Goal: Task Accomplishment & Management: Manage account settings

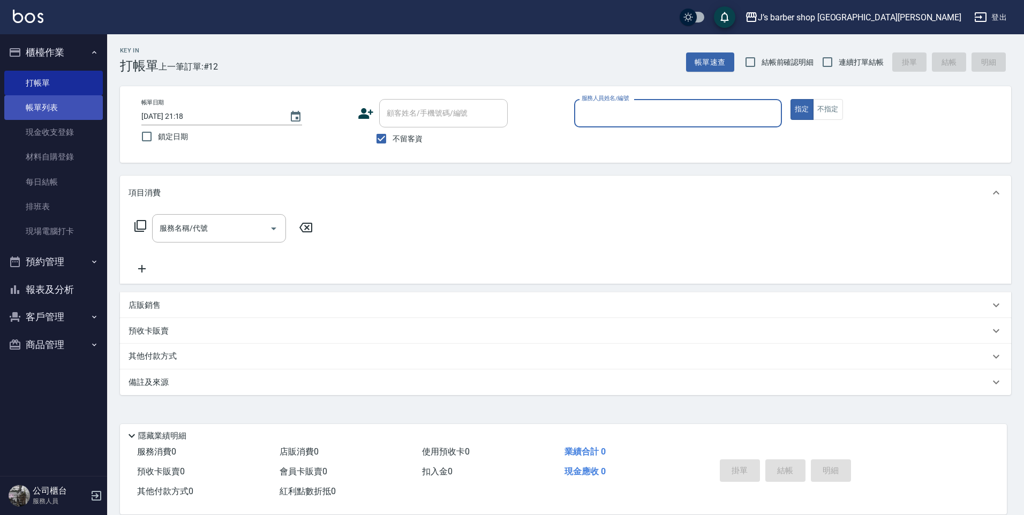
drag, startPoint x: 0, startPoint y: 0, endPoint x: 65, endPoint y: 103, distance: 122.3
click at [64, 103] on link "帳單列表" at bounding box center [53, 107] width 99 height 25
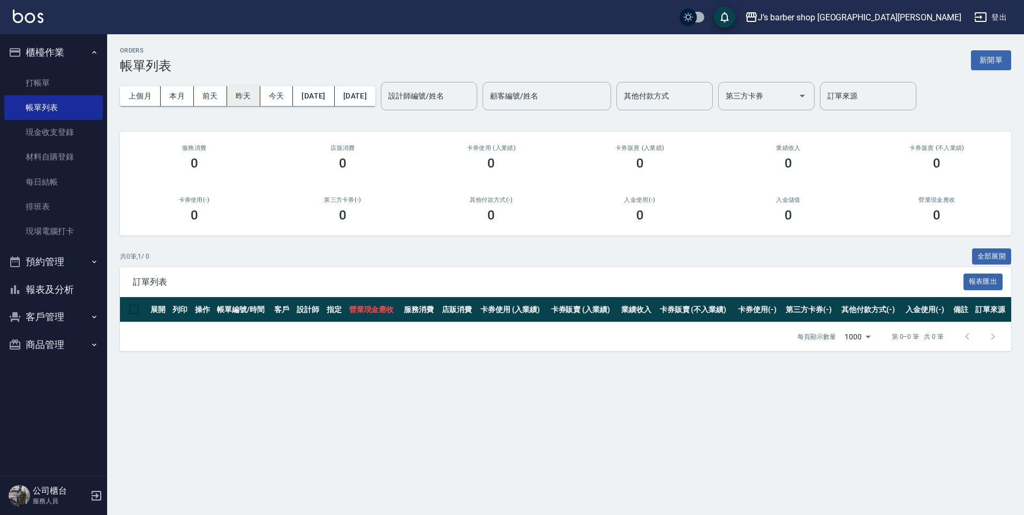
click at [259, 96] on button "昨天" at bounding box center [243, 96] width 33 height 20
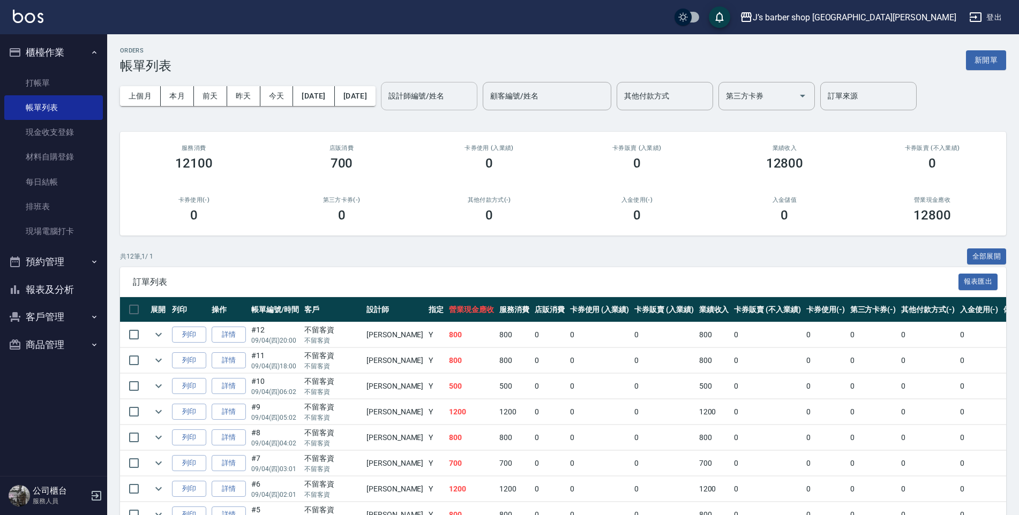
click at [472, 102] on input "設計師編號/姓名" at bounding box center [429, 96] width 87 height 19
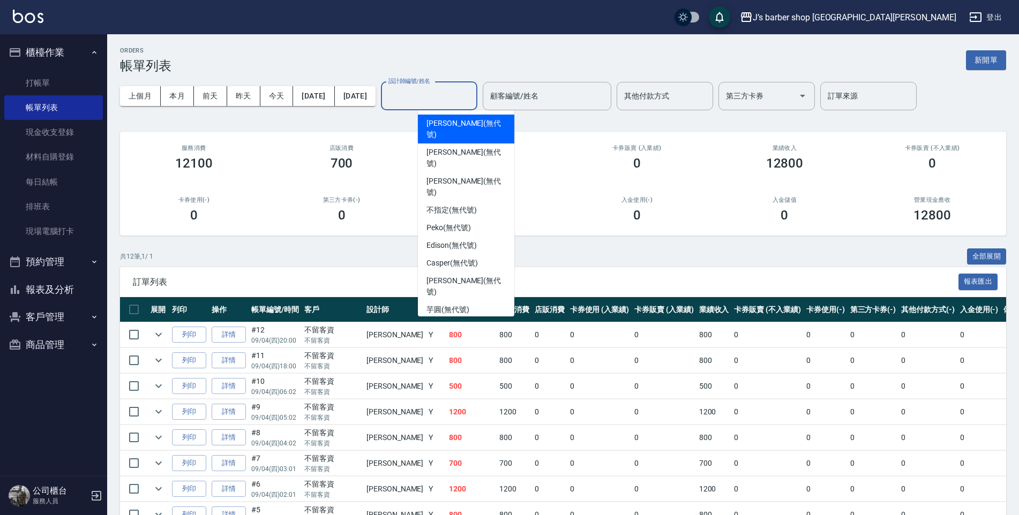
click at [458, 115] on div "[PERSON_NAME] (無代號)" at bounding box center [466, 129] width 96 height 29
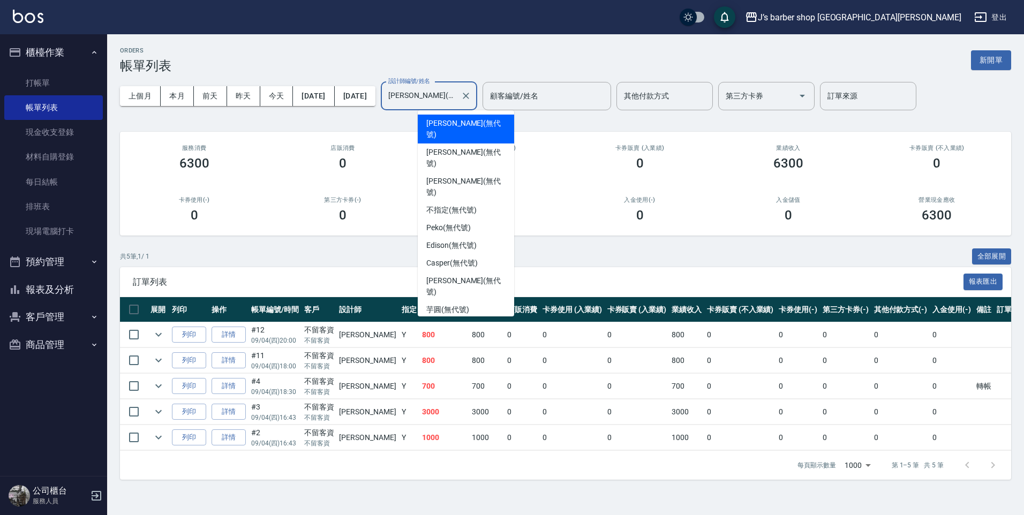
click at [456, 95] on input "[PERSON_NAME](無代號)" at bounding box center [421, 96] width 71 height 19
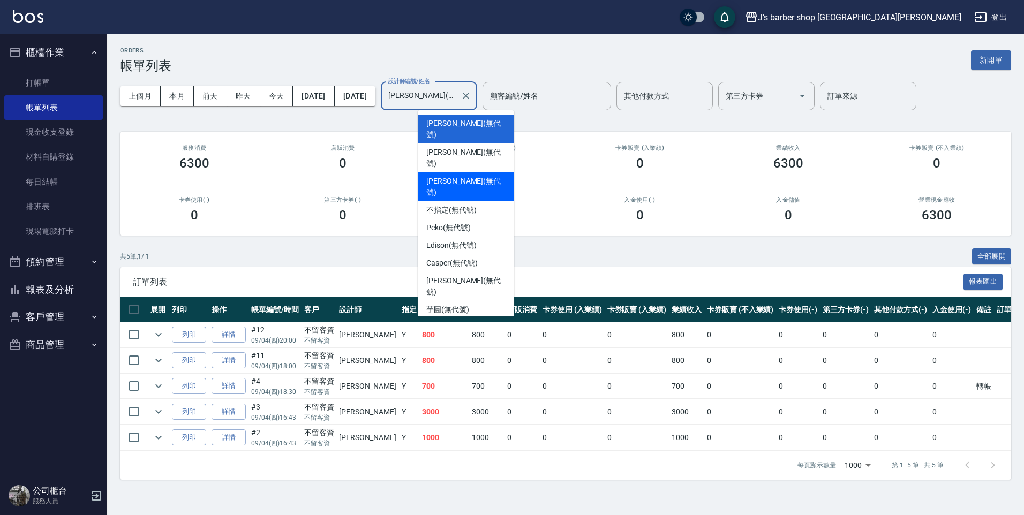
click at [439, 176] on span "Winton (無代號)" at bounding box center [465, 187] width 79 height 22
type input "Winton(無代號)"
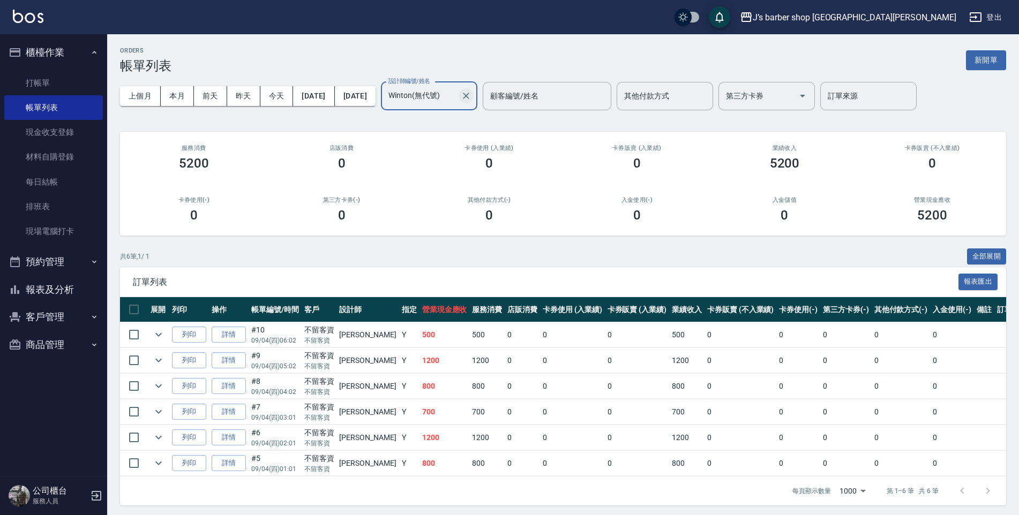
click at [471, 97] on icon "Clear" at bounding box center [466, 96] width 11 height 11
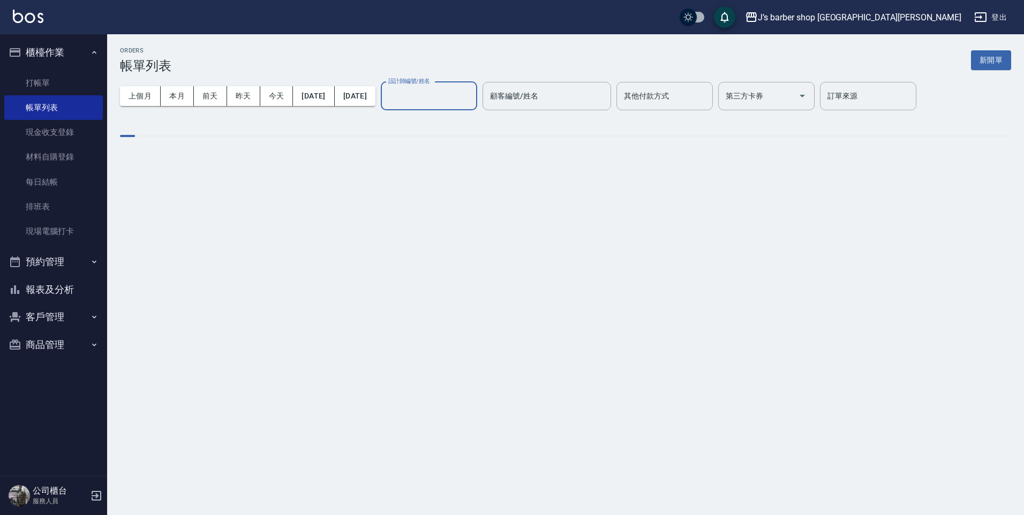
click at [472, 96] on input "設計師編號/姓名" at bounding box center [429, 96] width 87 height 19
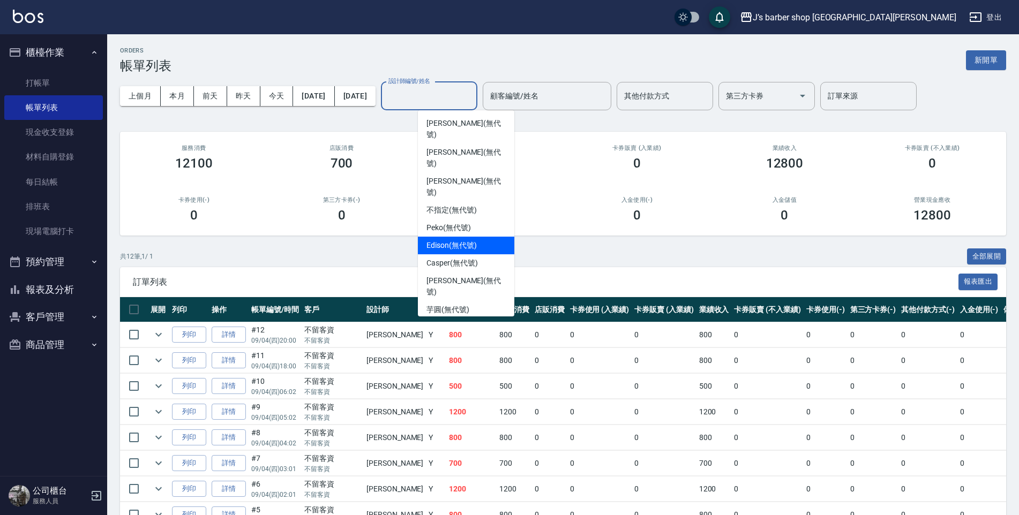
click at [450, 240] on span "Edison (無代號)" at bounding box center [451, 245] width 50 height 11
type input "Edison(無代號)"
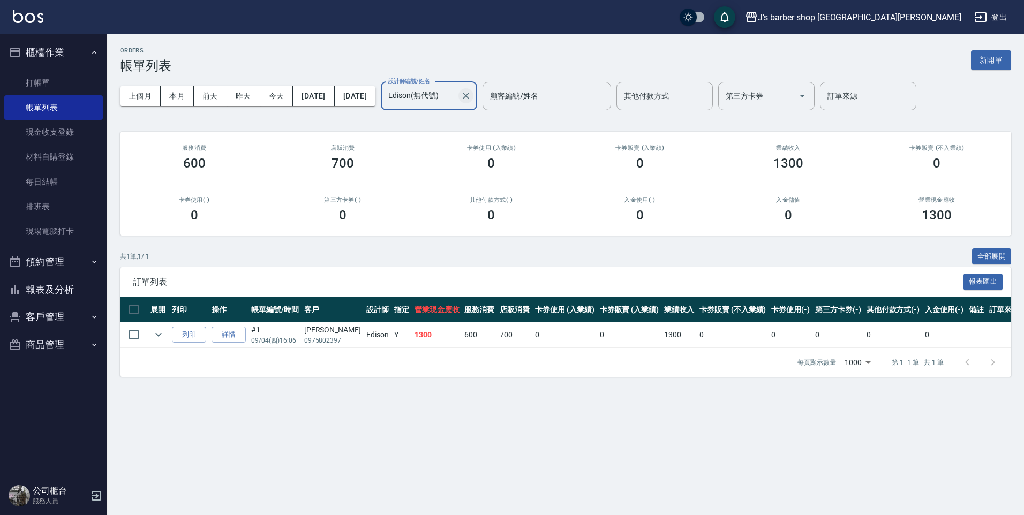
click at [469, 93] on icon "Clear" at bounding box center [466, 96] width 6 height 6
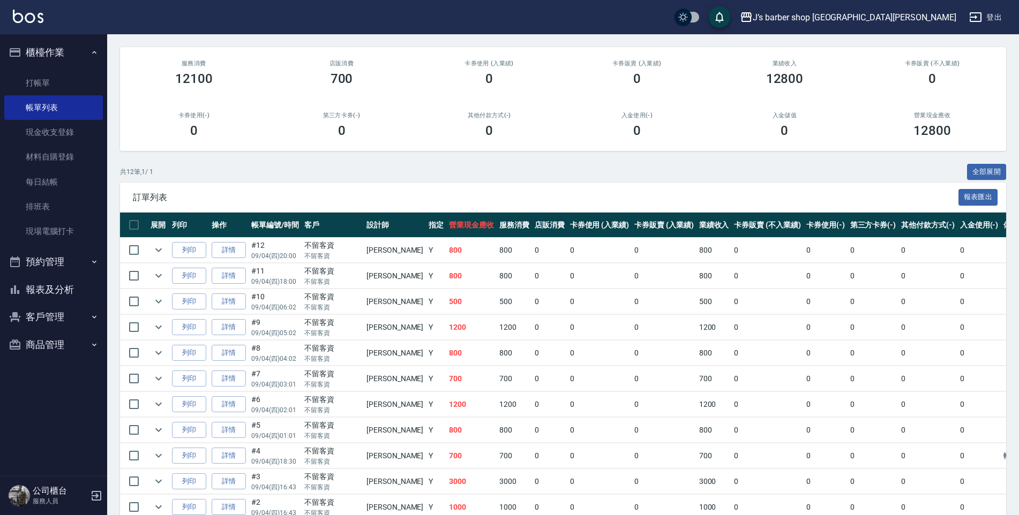
scroll to position [157, 0]
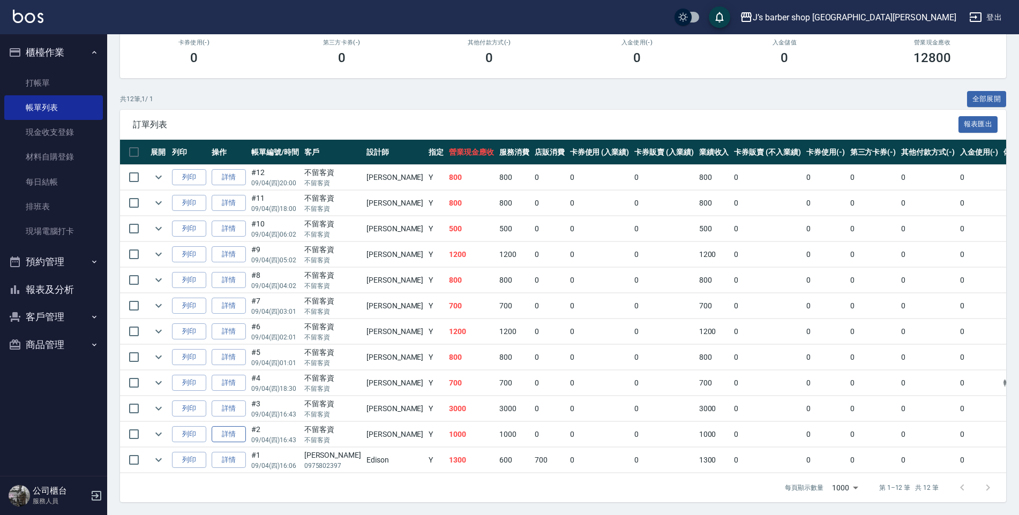
click at [222, 433] on link "詳情" at bounding box center [229, 434] width 34 height 17
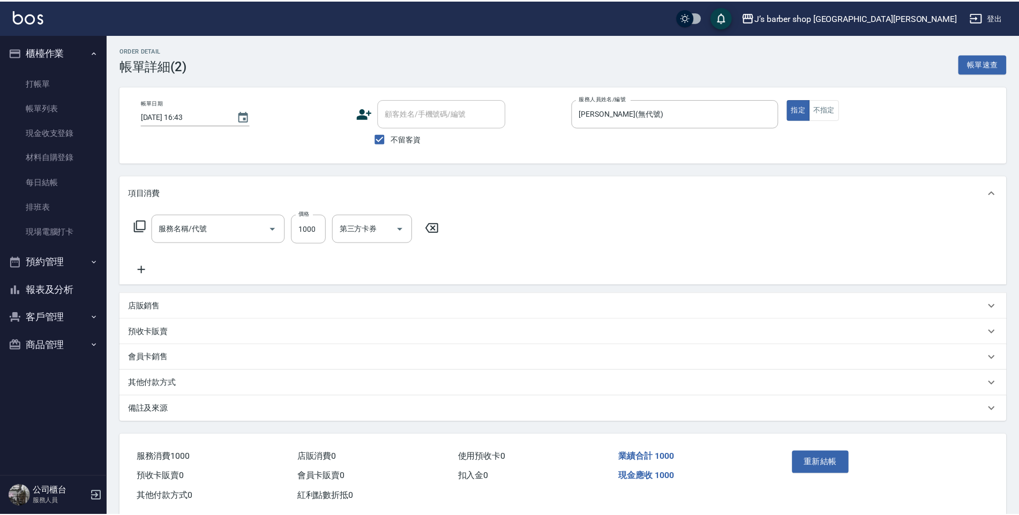
type input "[DATE] 16:43"
checkbox input "true"
type input "[PERSON_NAME](無代號)"
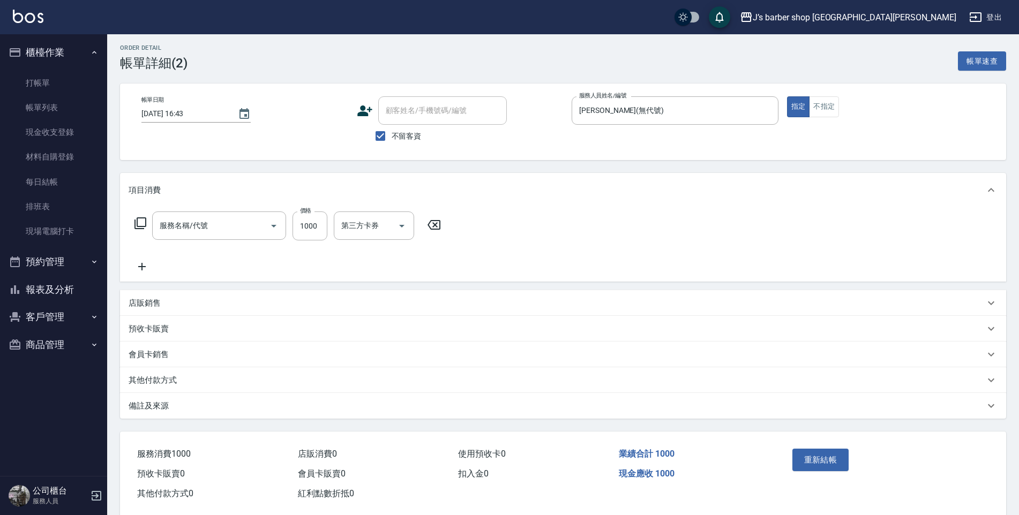
type input "洗剪(101)"
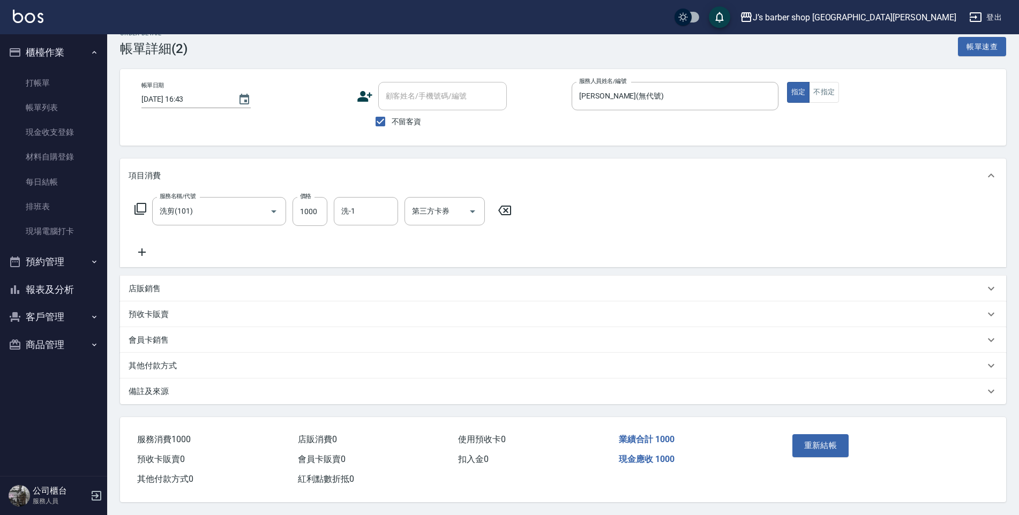
scroll to position [22, 0]
click at [233, 386] on div "備註及來源" at bounding box center [557, 391] width 856 height 11
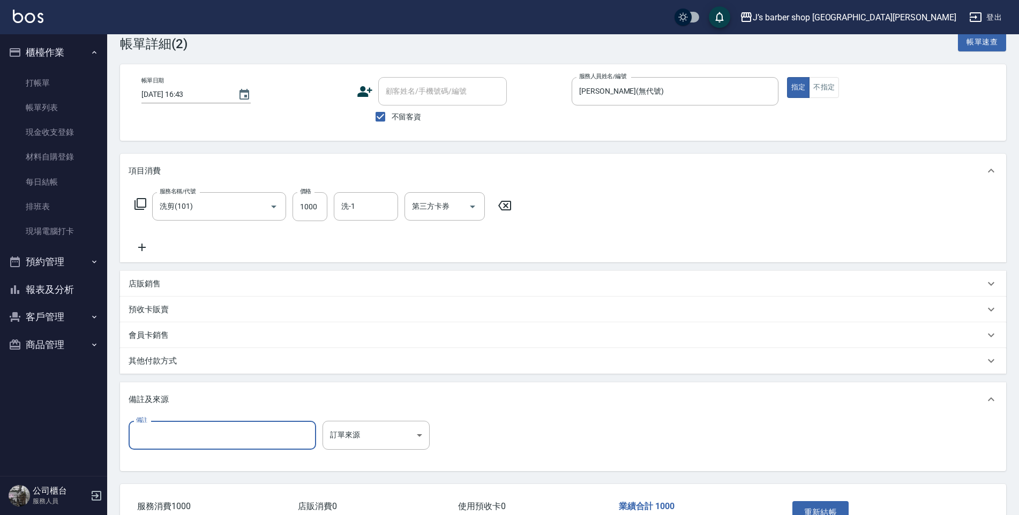
click at [210, 443] on input "備註" at bounding box center [222, 435] width 187 height 29
type input "5"
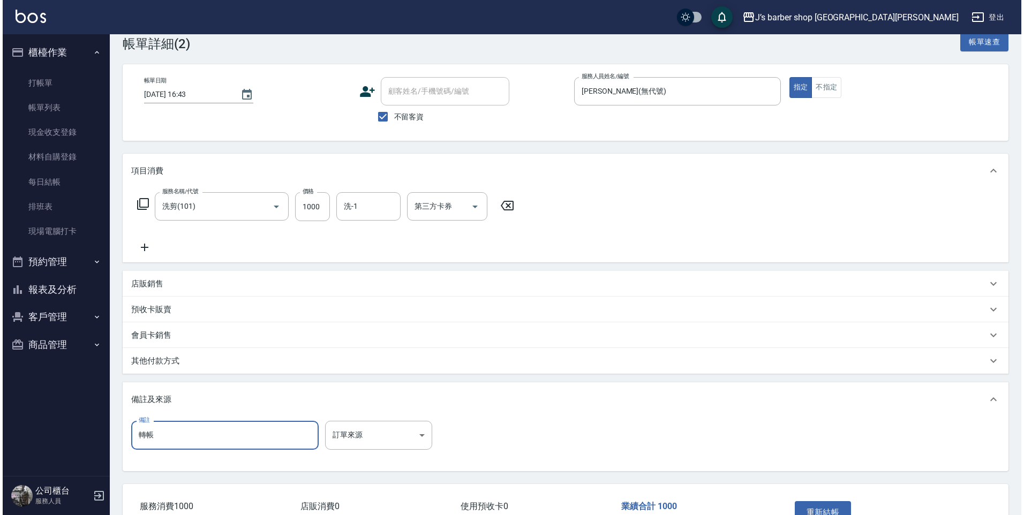
scroll to position [94, 0]
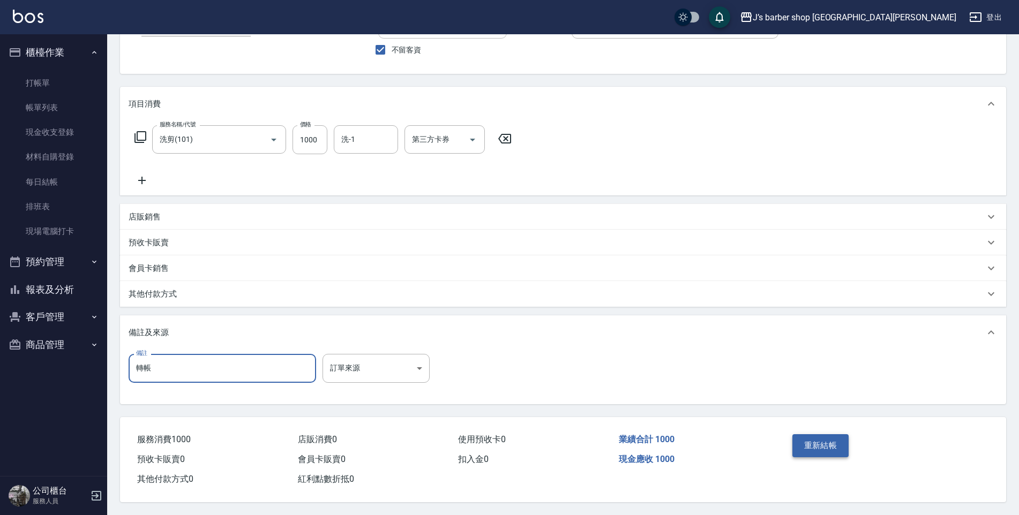
type input "轉帳"
click at [796, 434] on button "重新結帳" at bounding box center [820, 445] width 57 height 22
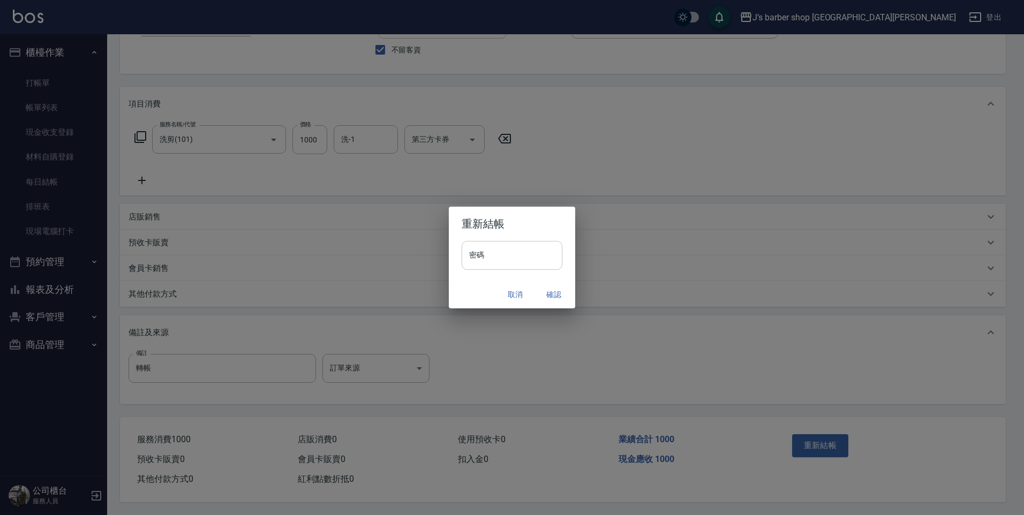
click at [506, 264] on input "密碼" at bounding box center [512, 255] width 101 height 29
type input "****"
click at [554, 297] on button "確認" at bounding box center [554, 295] width 34 height 20
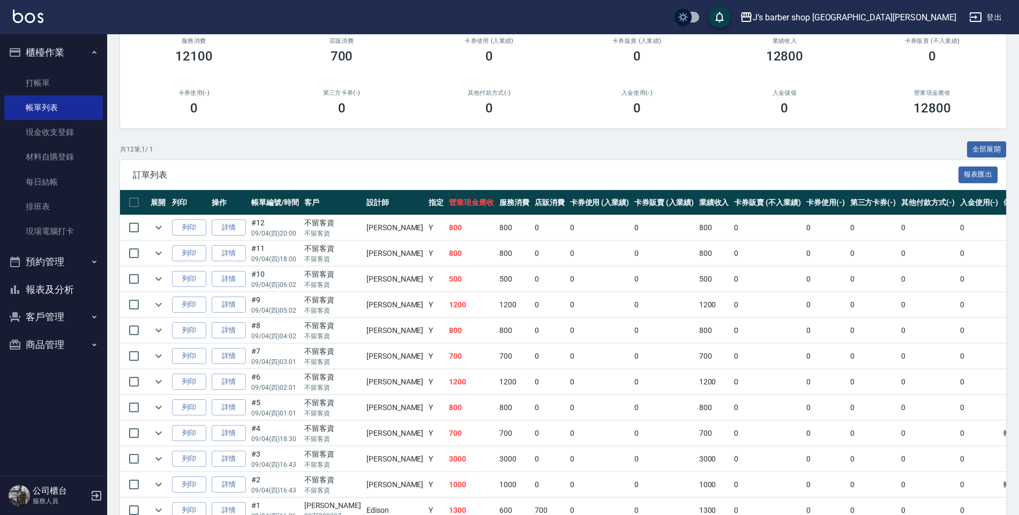
scroll to position [157, 0]
